Goal: Task Accomplishment & Management: Manage account settings

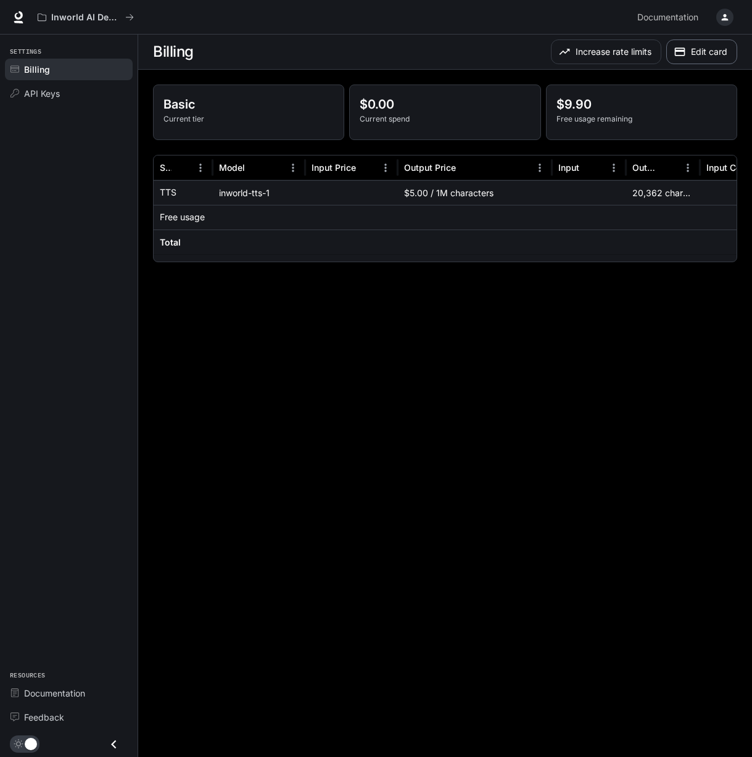
click at [702, 54] on button "Edit card" at bounding box center [701, 51] width 71 height 25
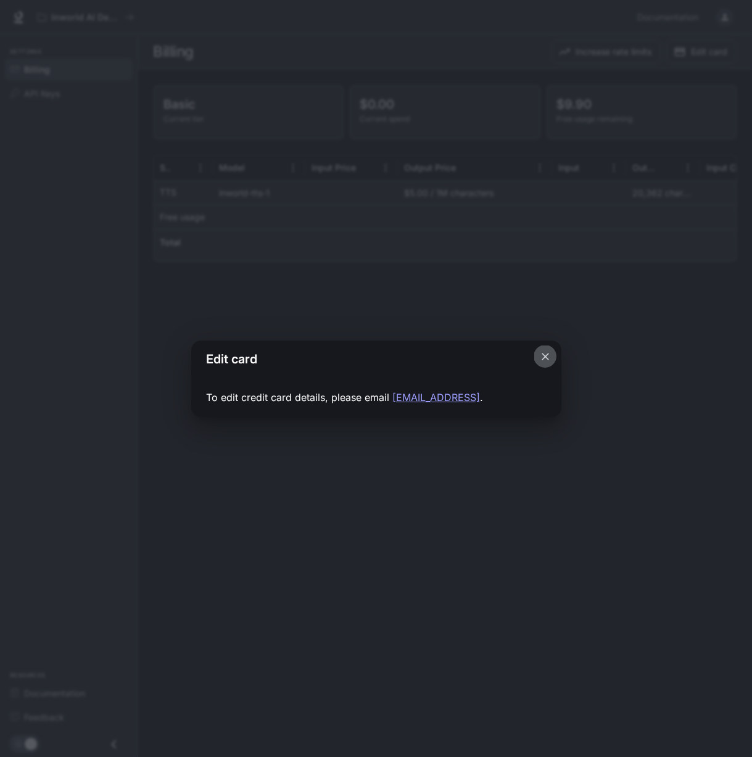
click at [548, 356] on icon "Close dialog" at bounding box center [545, 356] width 12 height 12
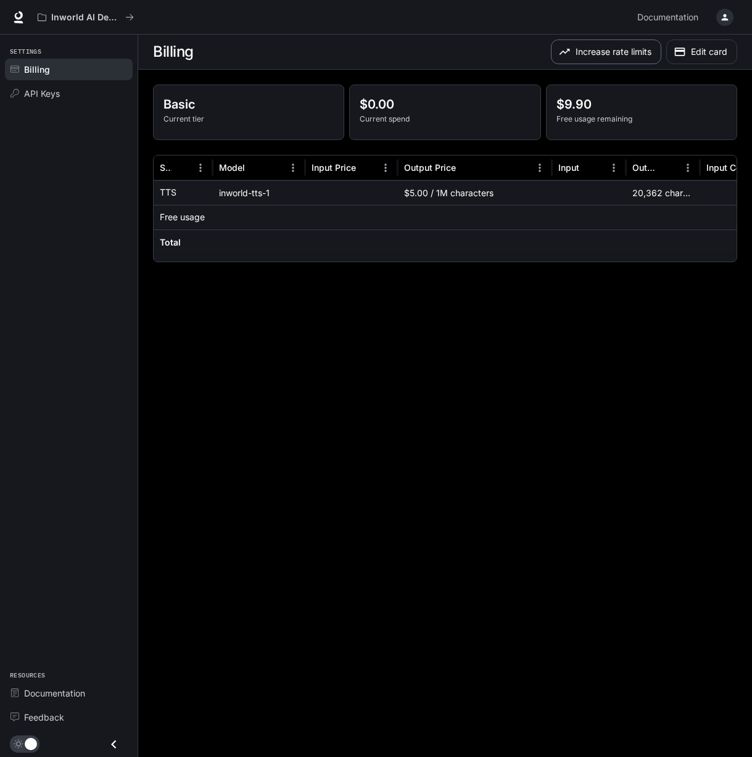
click at [594, 47] on button "Increase rate limits" at bounding box center [606, 51] width 110 height 25
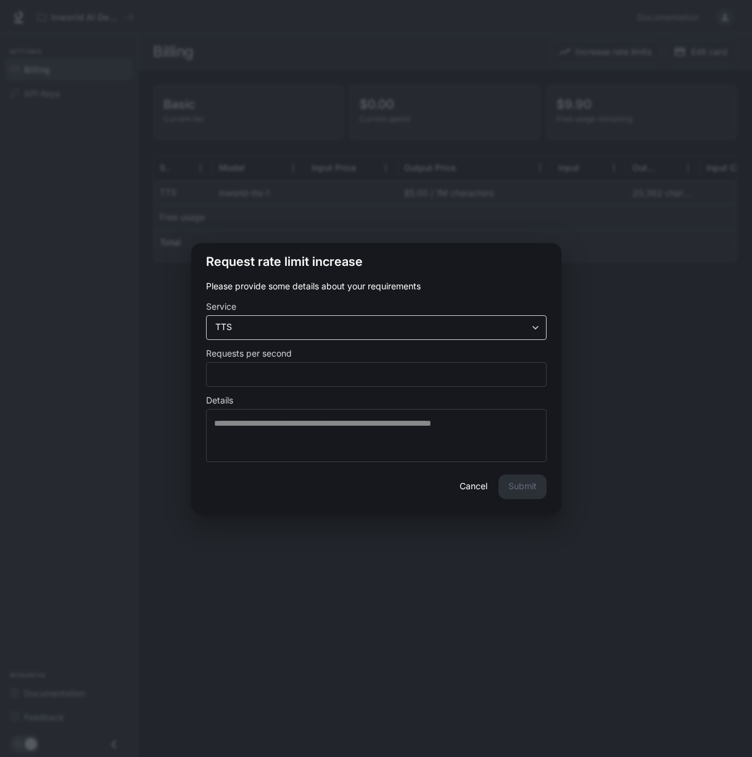
click at [372, 319] on div "TTS *** ​" at bounding box center [376, 327] width 340 height 25
click at [342, 375] on input "*" at bounding box center [376, 374] width 339 height 12
click at [475, 488] on button "Cancel" at bounding box center [473, 486] width 39 height 25
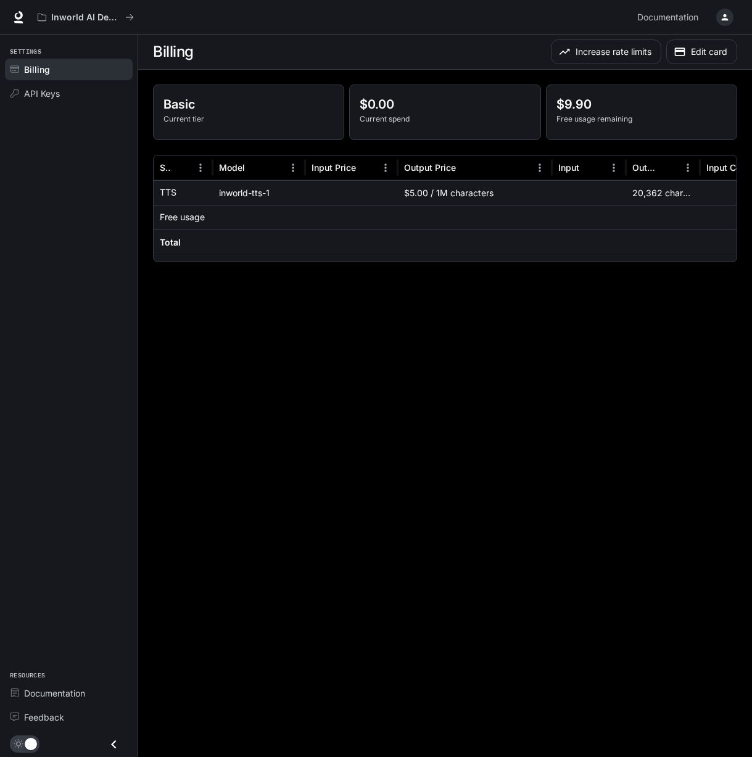
click at [733, 19] on button "button" at bounding box center [724, 17] width 25 height 25
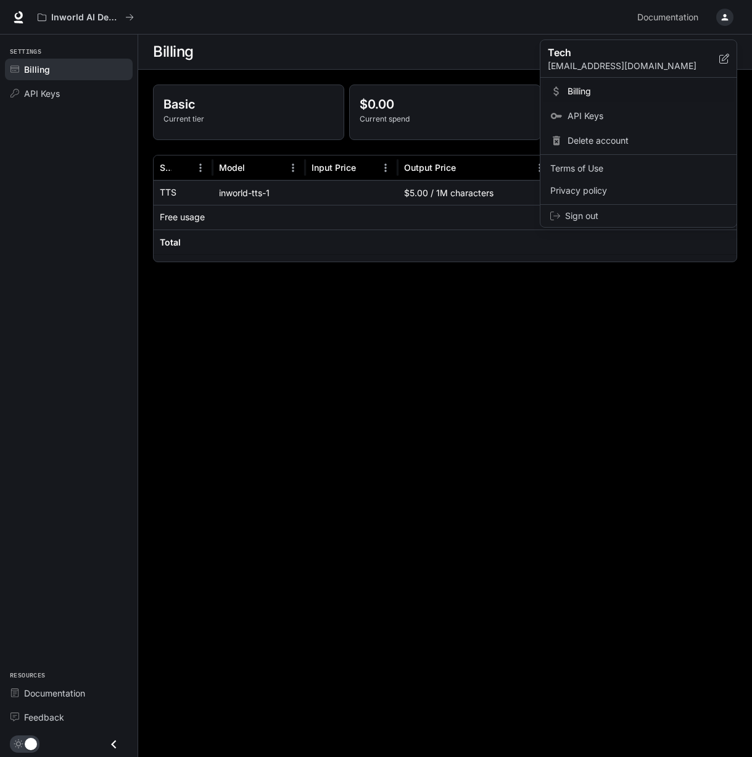
click at [727, 19] on div at bounding box center [376, 378] width 752 height 757
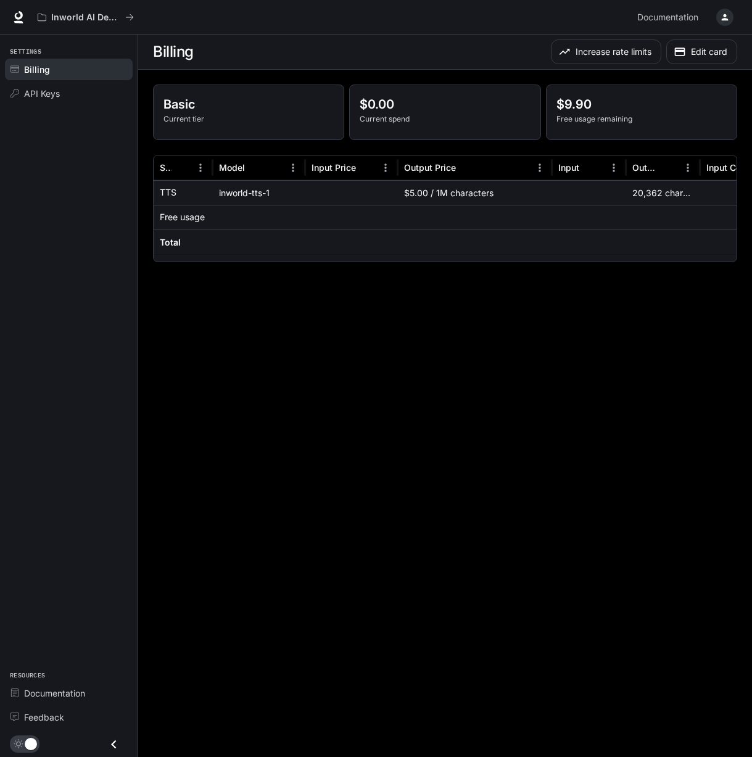
click at [727, 19] on icon "button" at bounding box center [725, 17] width 10 height 10
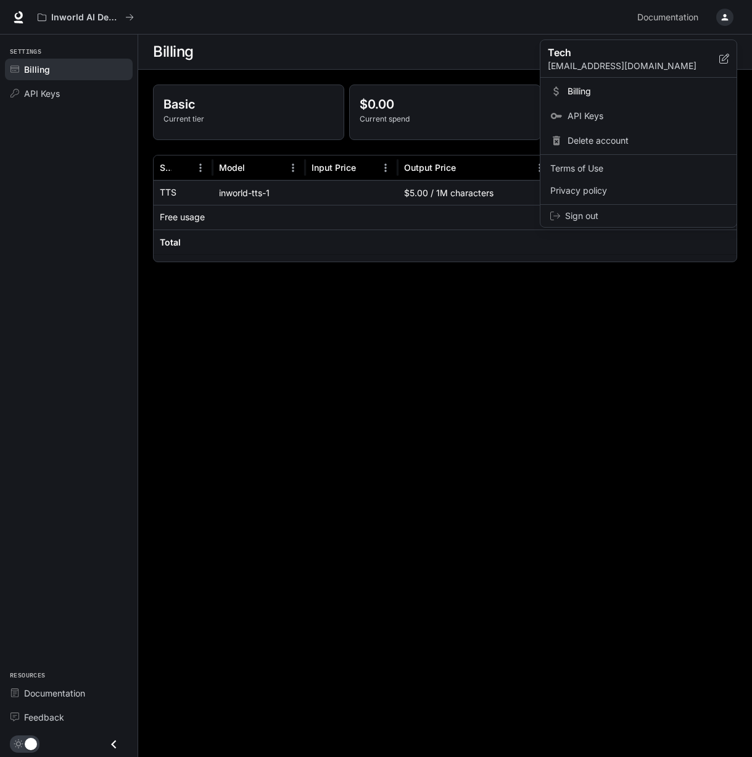
click at [585, 91] on span "Billing" at bounding box center [646, 91] width 159 height 12
click at [572, 92] on span "Billing" at bounding box center [646, 91] width 159 height 12
click at [483, 332] on div at bounding box center [376, 378] width 752 height 757
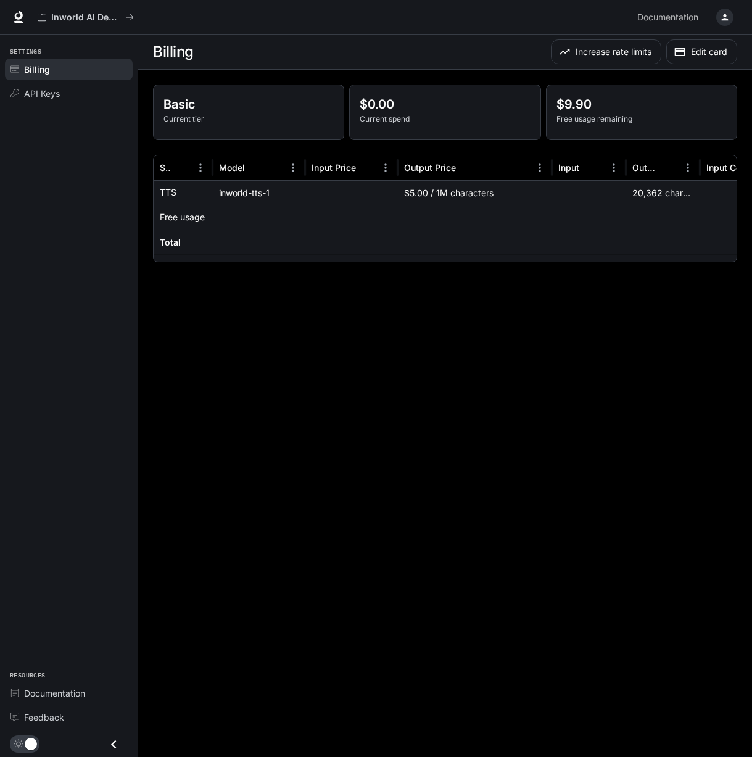
click at [496, 277] on main "Billing Increase rate limits Edit card Basic Current tier $0.00 Current spend $…" at bounding box center [445, 396] width 614 height 722
click at [692, 54] on button "Edit card" at bounding box center [701, 51] width 71 height 25
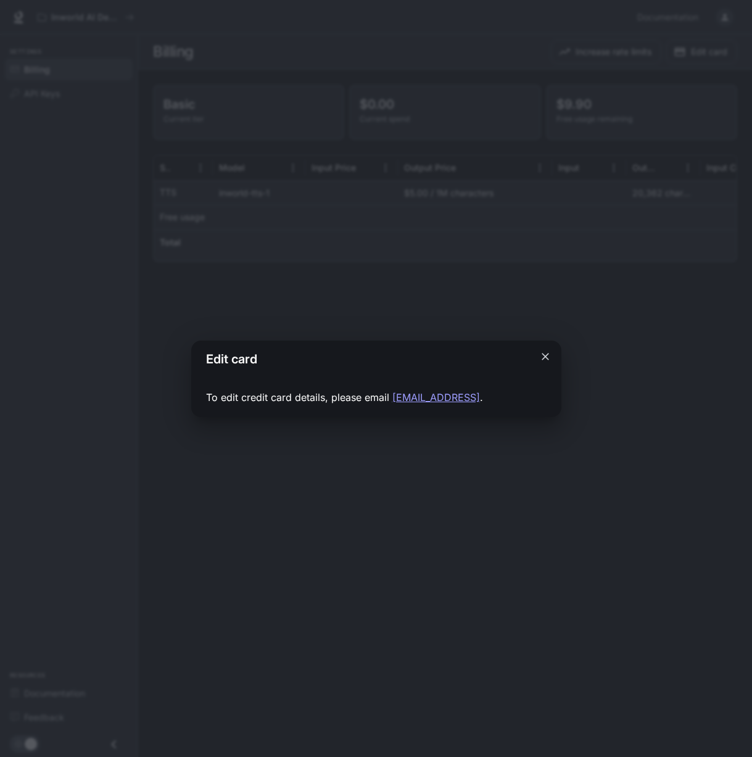
click at [545, 359] on icon "Close dialog" at bounding box center [545, 356] width 12 height 12
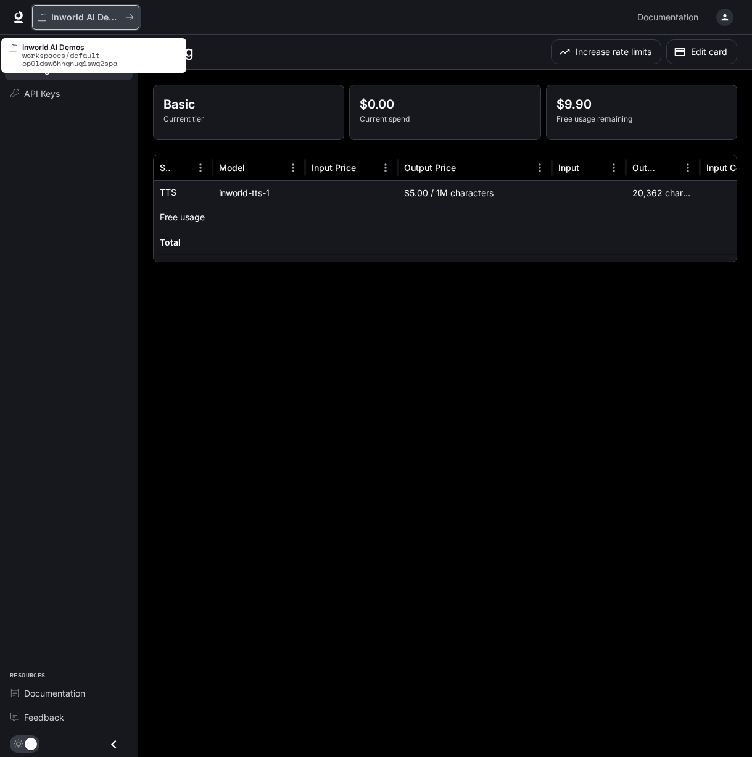
click at [97, 12] on p "Inworld AI Demos" at bounding box center [85, 17] width 69 height 10
